Goal: Find specific page/section: Find specific page/section

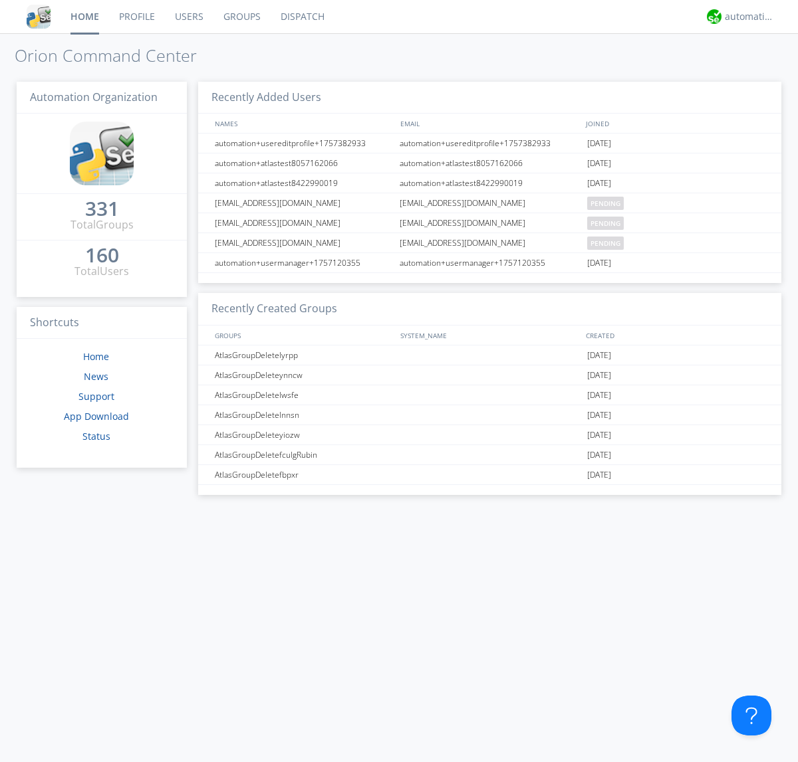
click at [301, 17] on link "Dispatch" at bounding box center [303, 16] width 64 height 33
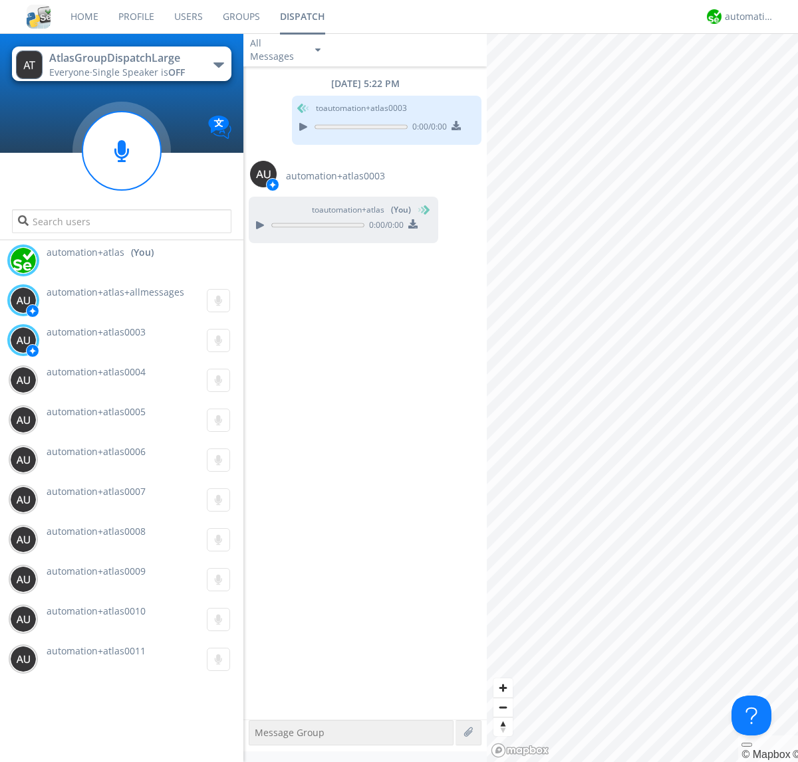
click at [218, 64] on div "button" at bounding box center [218, 64] width 11 height 5
click at [0, 0] on span "AtlasGroupDispatch" at bounding box center [0, 0] width 0 height 0
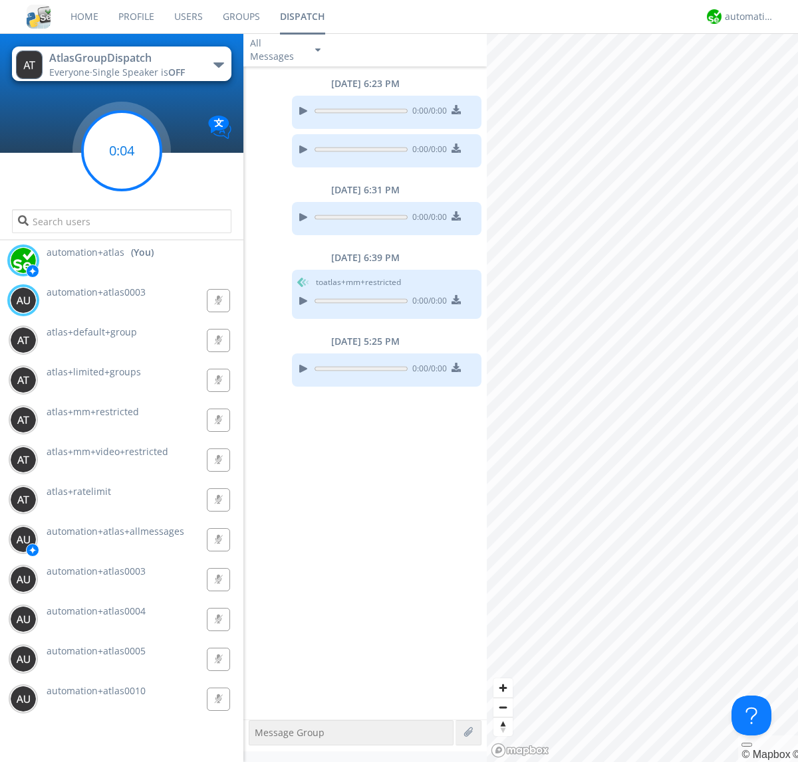
click at [122, 151] on g at bounding box center [121, 151] width 78 height 78
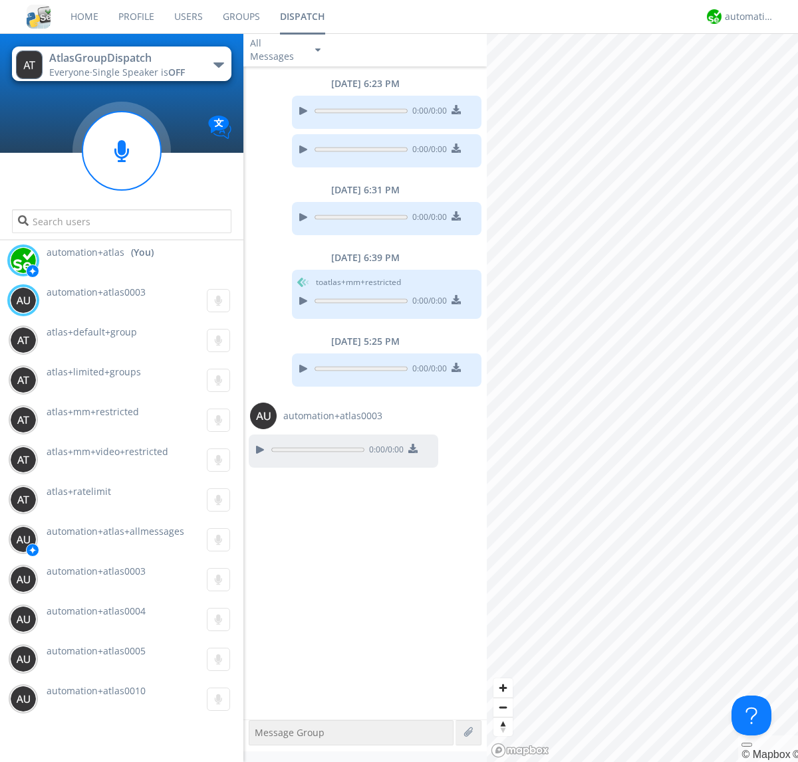
click at [218, 64] on div "button" at bounding box center [218, 64] width 11 height 5
click at [0, 0] on span "AtlasGroupDispatch2" at bounding box center [0, 0] width 0 height 0
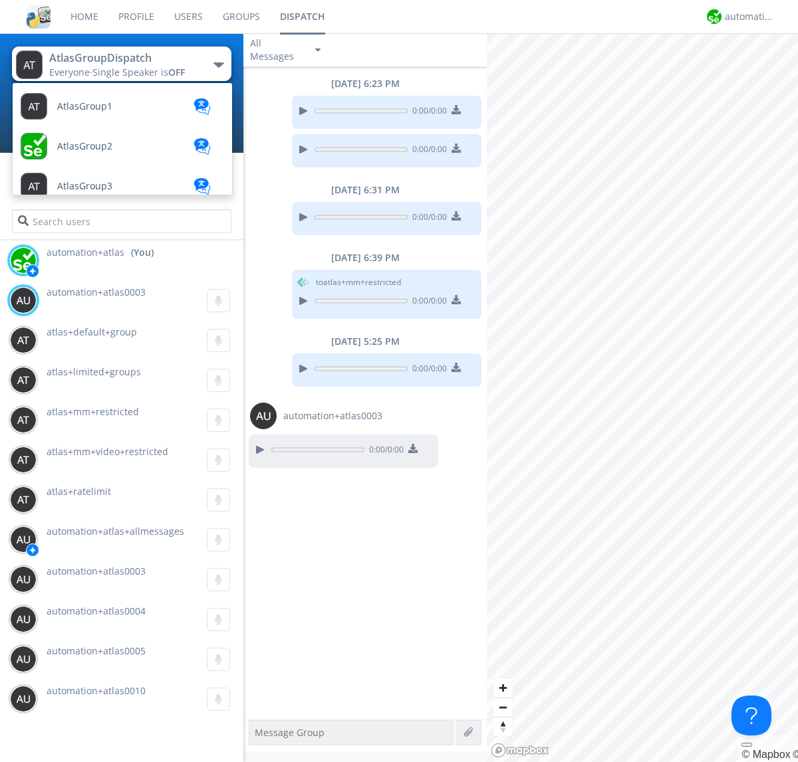
scroll to position [356, 0]
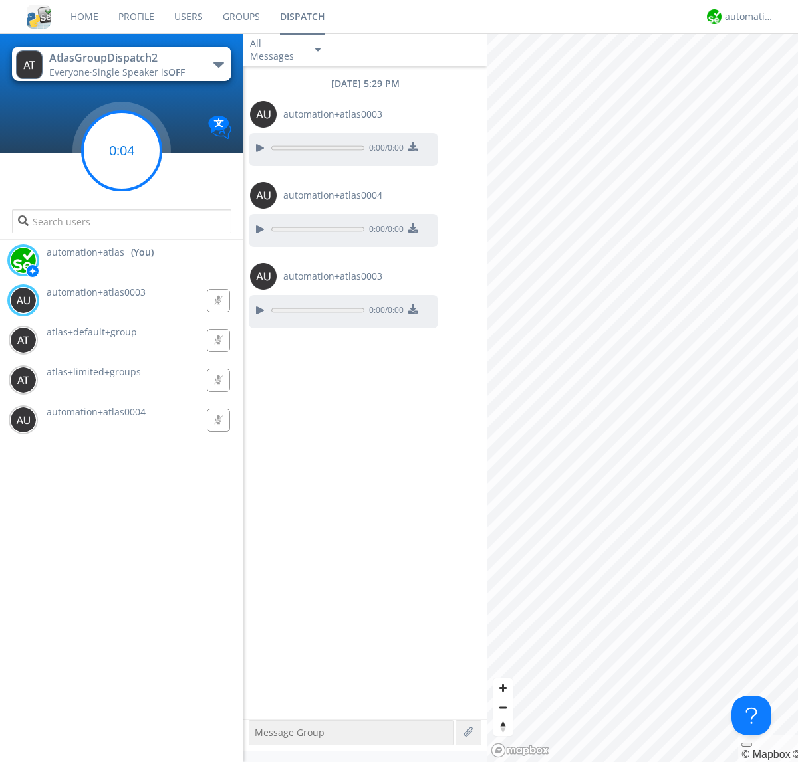
click at [122, 151] on g at bounding box center [121, 151] width 78 height 78
